Goal: Task Accomplishment & Management: Use online tool/utility

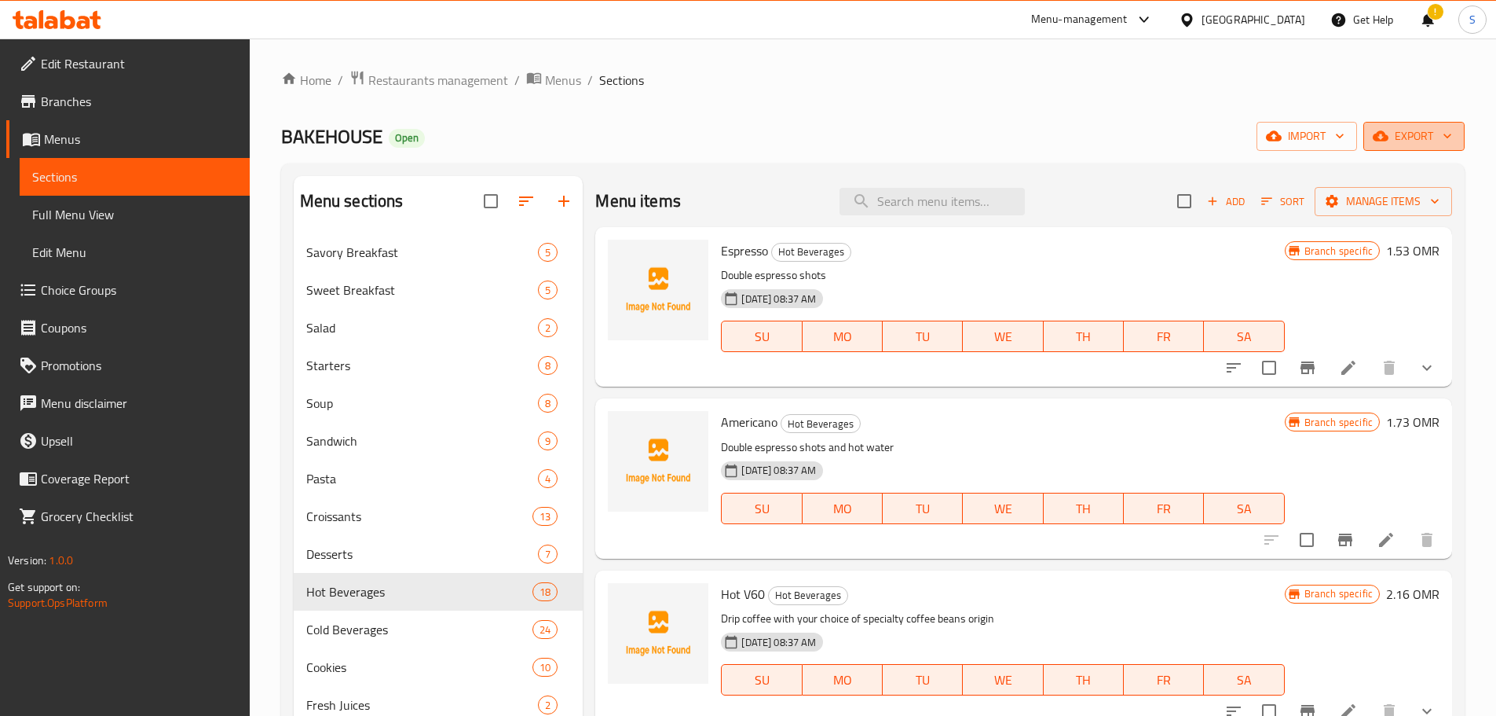
click at [1433, 139] on span "export" at bounding box center [1414, 136] width 76 height 20
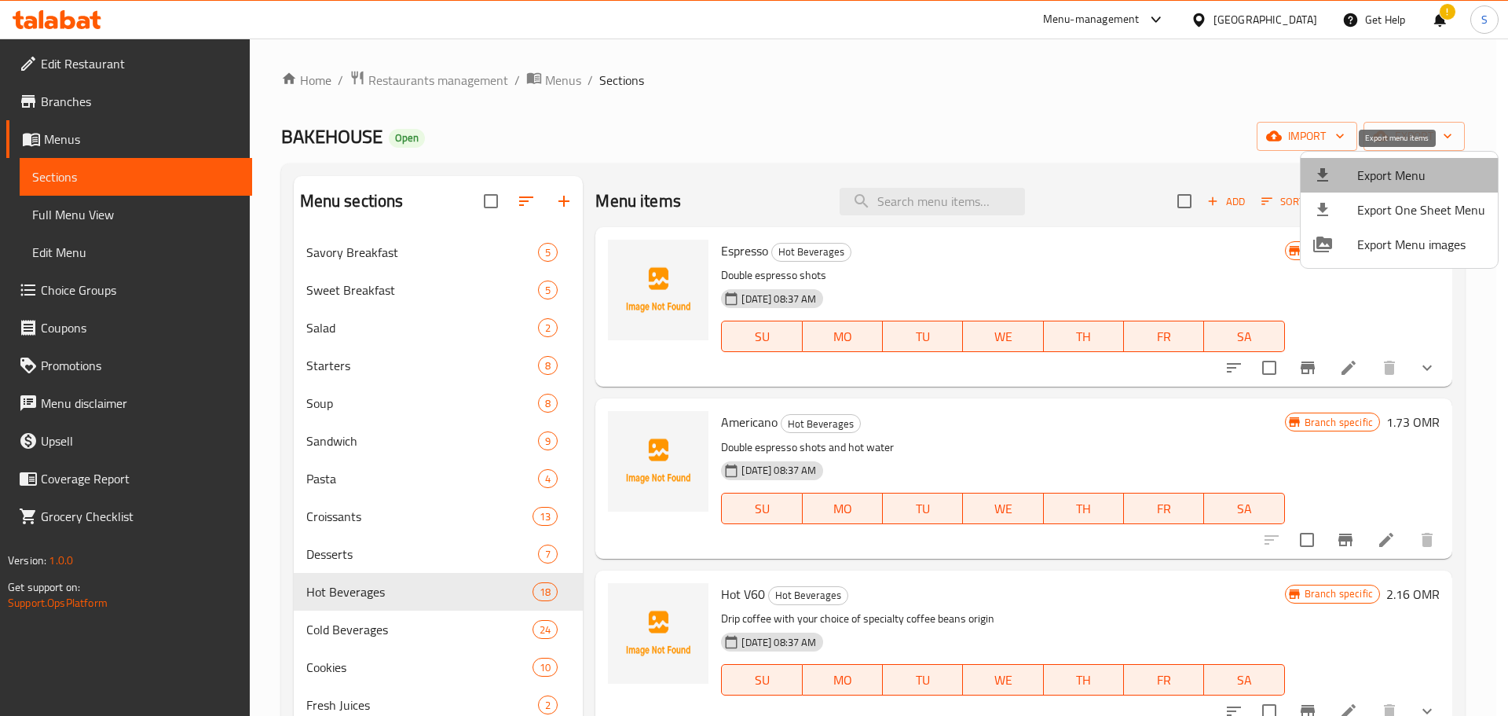
click at [1410, 178] on span "Export Menu" at bounding box center [1421, 175] width 128 height 19
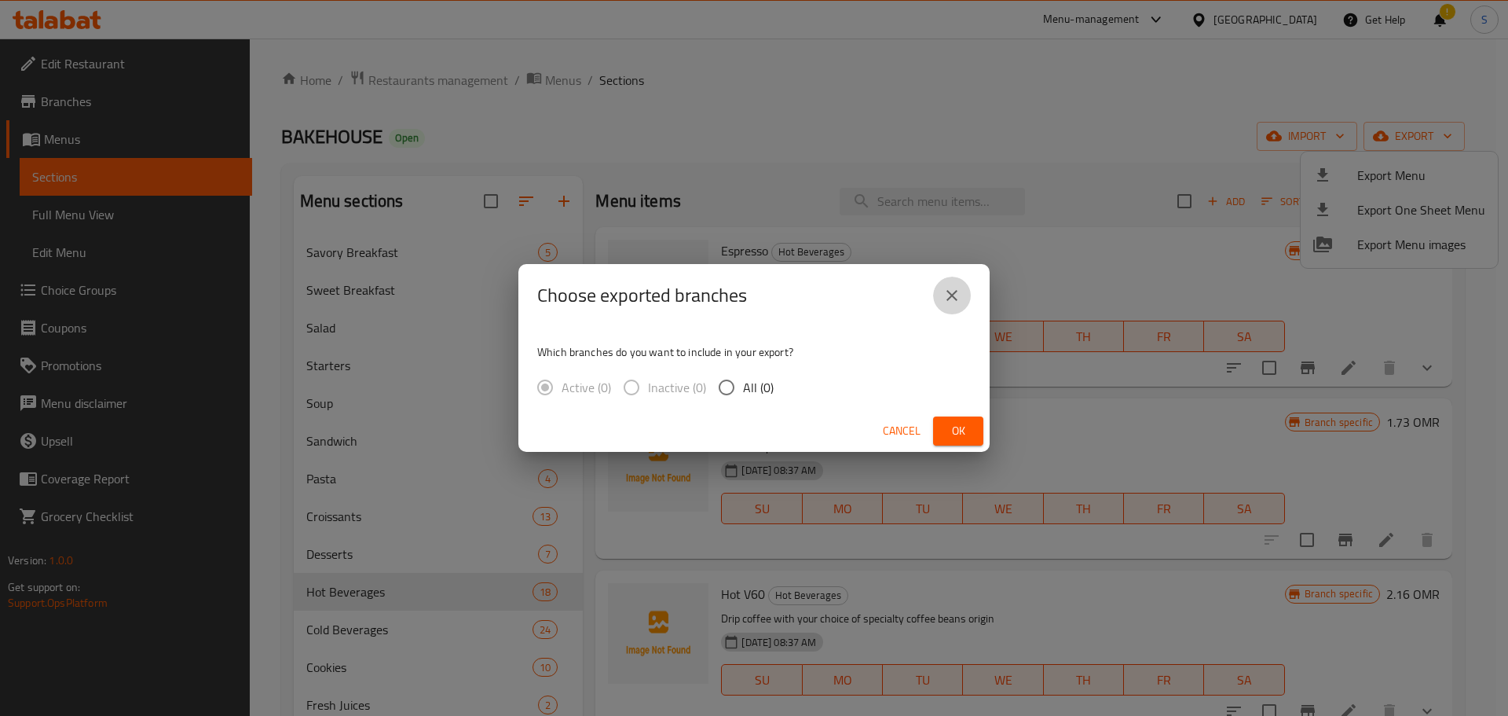
click at [949, 294] on icon "close" at bounding box center [952, 295] width 19 height 19
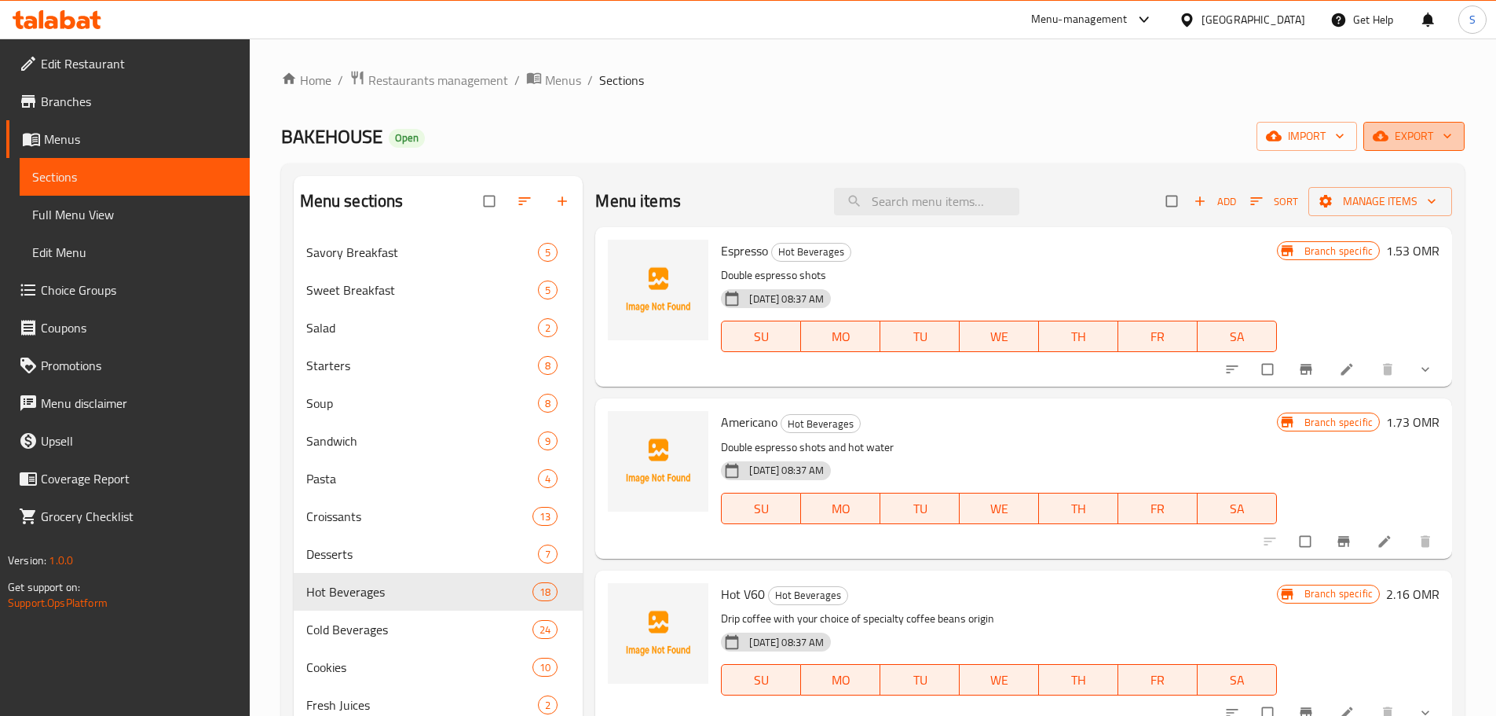
click at [1446, 135] on icon "button" at bounding box center [1448, 136] width 16 height 16
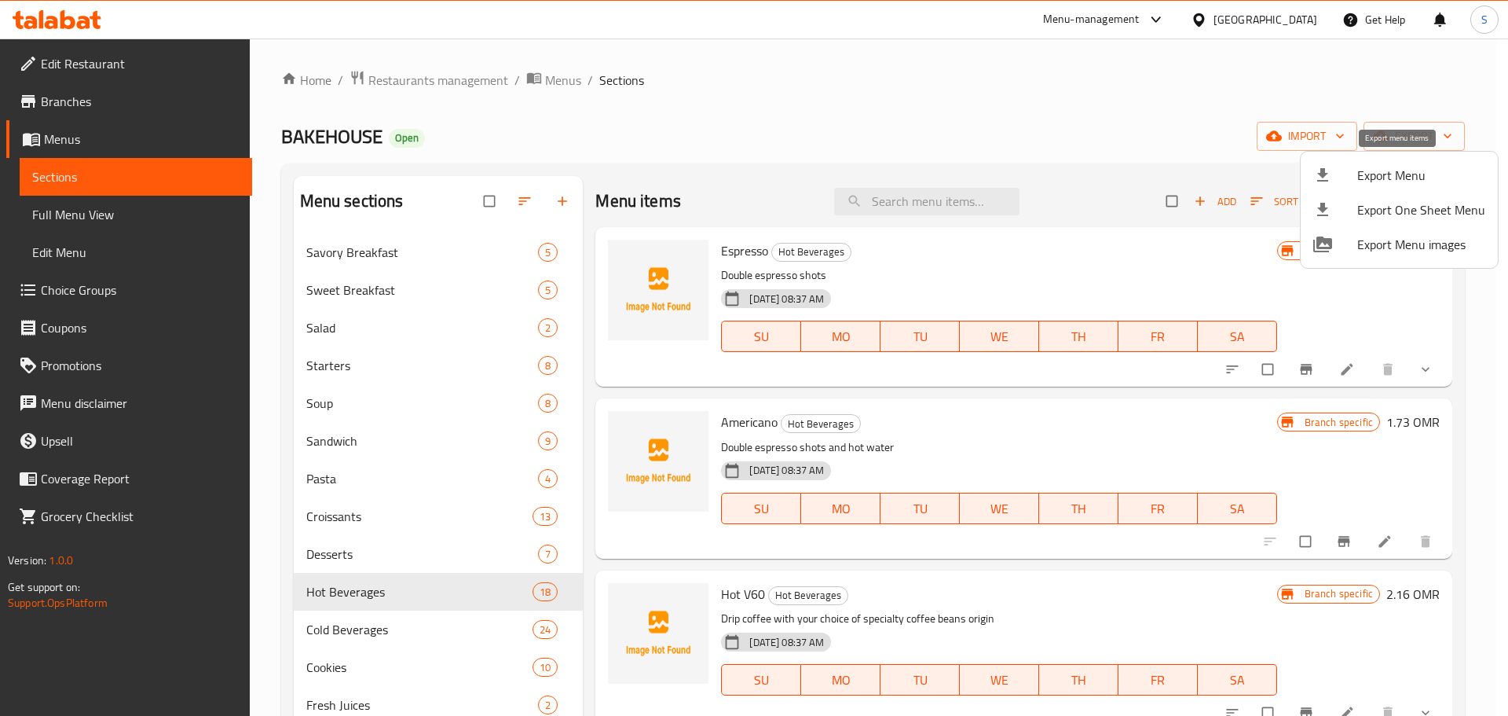
click at [1413, 170] on span "Export Menu" at bounding box center [1421, 175] width 128 height 19
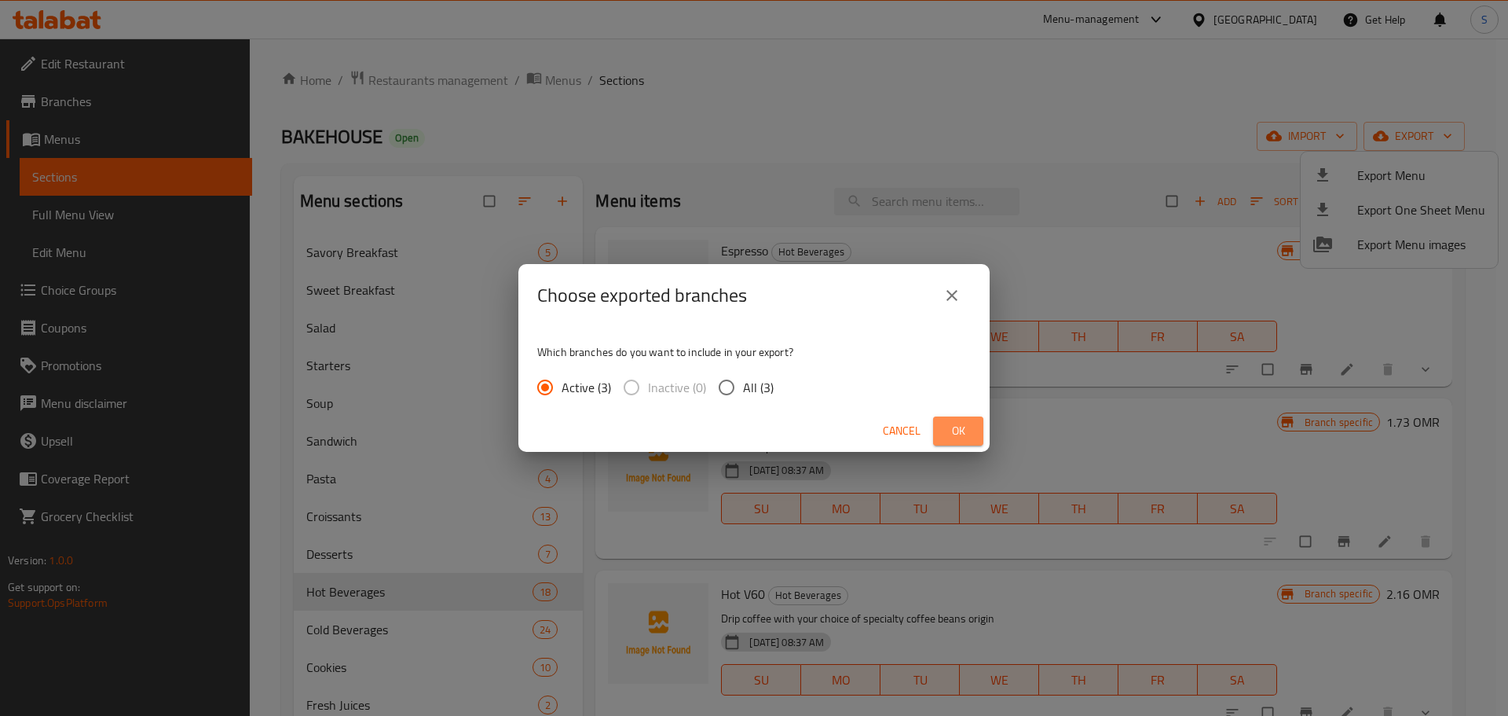
click at [965, 419] on button "Ok" at bounding box center [958, 430] width 50 height 29
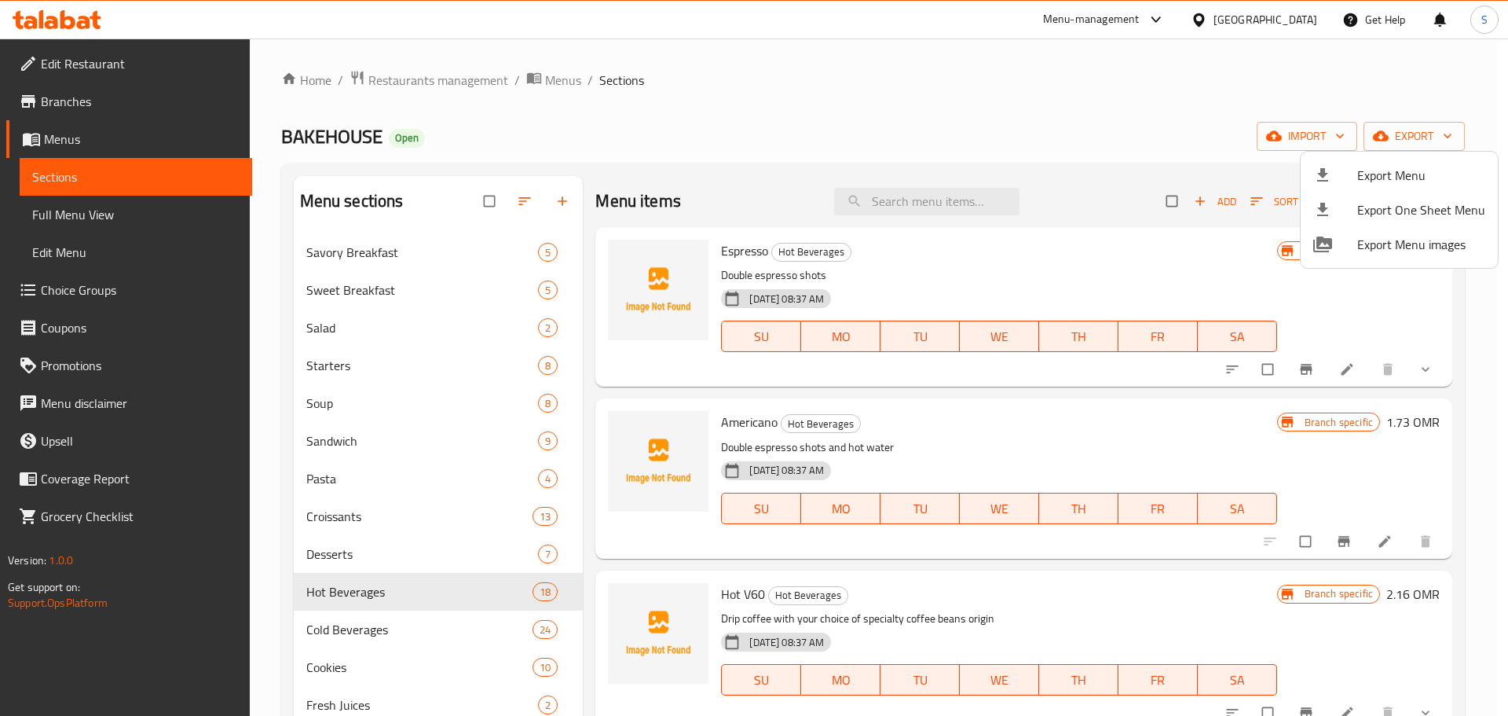
click at [128, 106] on div at bounding box center [754, 358] width 1508 height 716
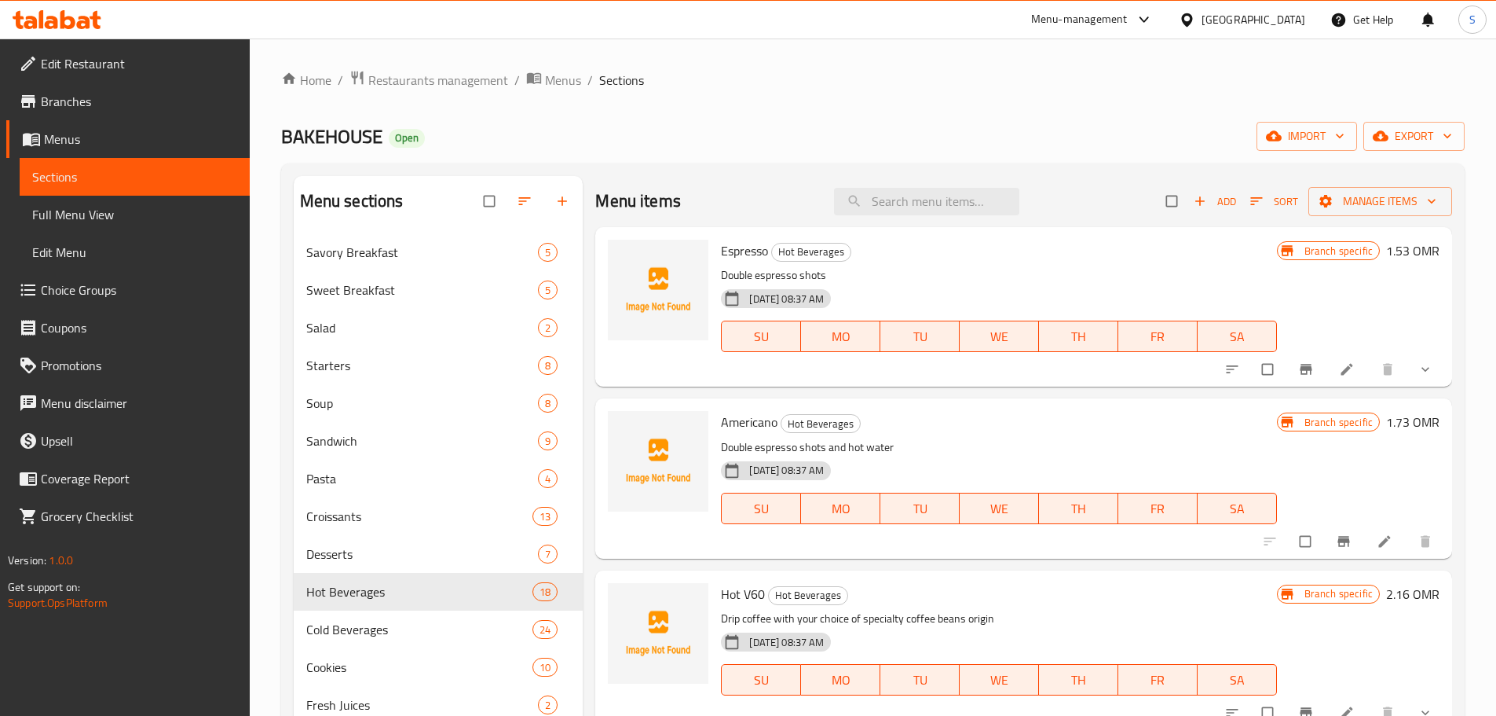
click at [129, 106] on span "Branches" at bounding box center [139, 101] width 196 height 19
